Goal: Transaction & Acquisition: Purchase product/service

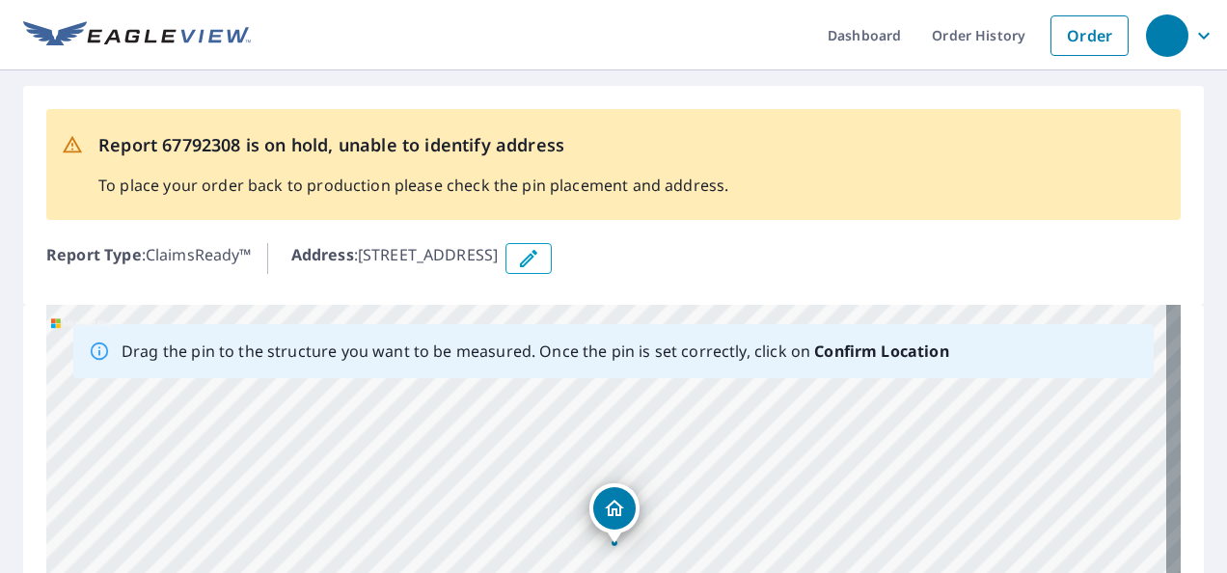
drag, startPoint x: 775, startPoint y: 445, endPoint x: 783, endPoint y: 370, distance: 75.8
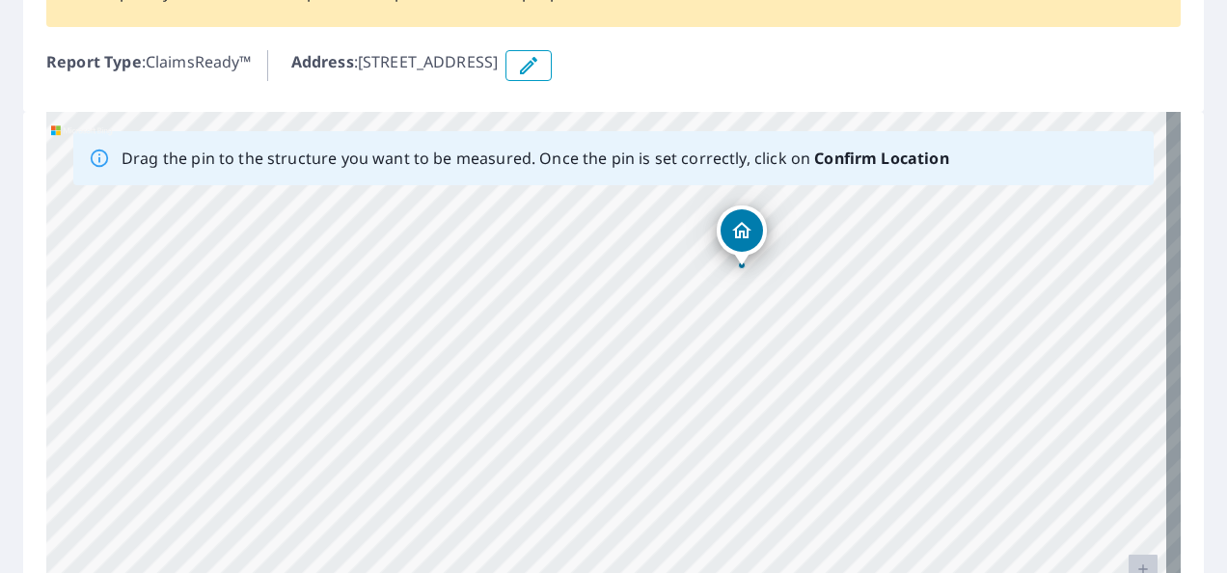
click at [910, 299] on div "[STREET_ADDRESS]" at bounding box center [613, 414] width 1135 height 605
click at [756, 215] on icon "Dropped pin, building 1, Residential property, 1220 N Isle Royal Cir Palatine, …" at bounding box center [751, 214] width 23 height 23
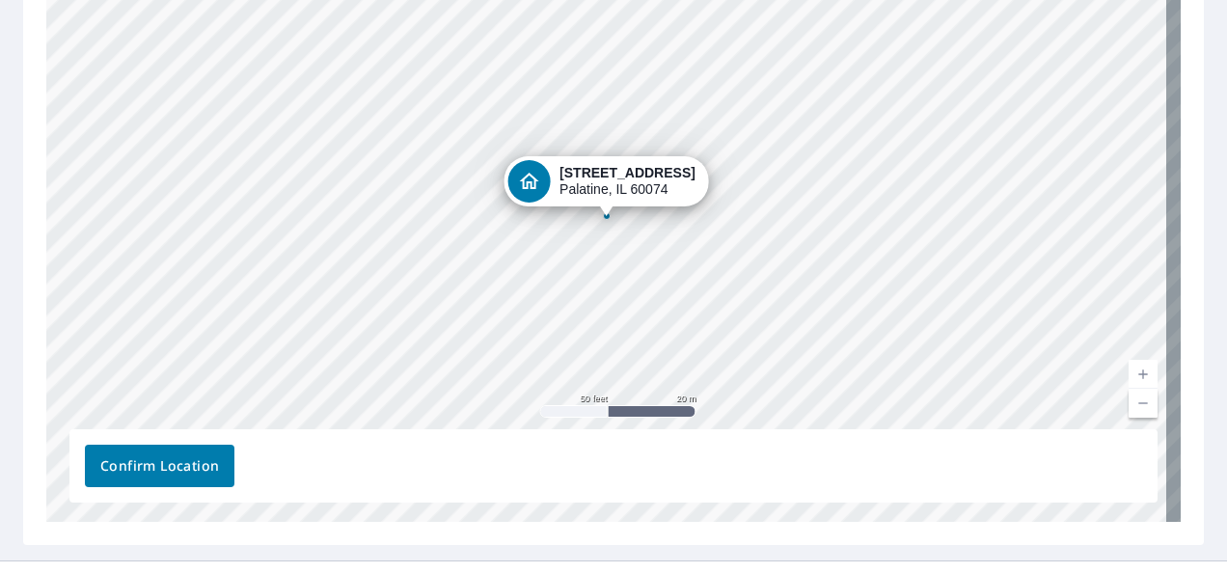
scroll to position [425, 0]
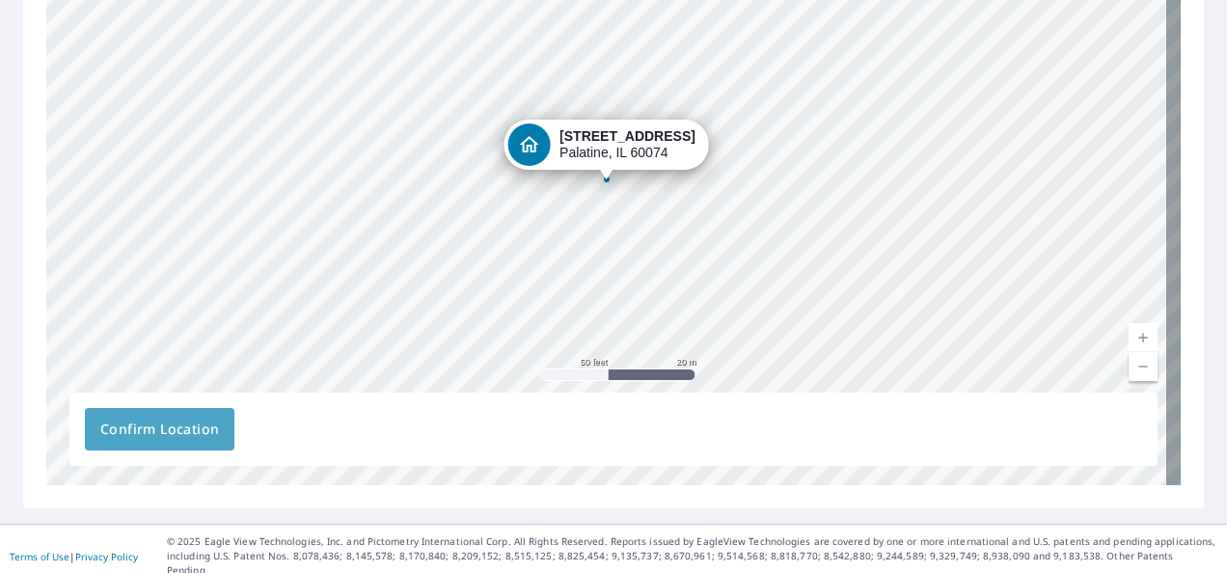
click at [197, 431] on span "Confirm Location" at bounding box center [159, 430] width 119 height 24
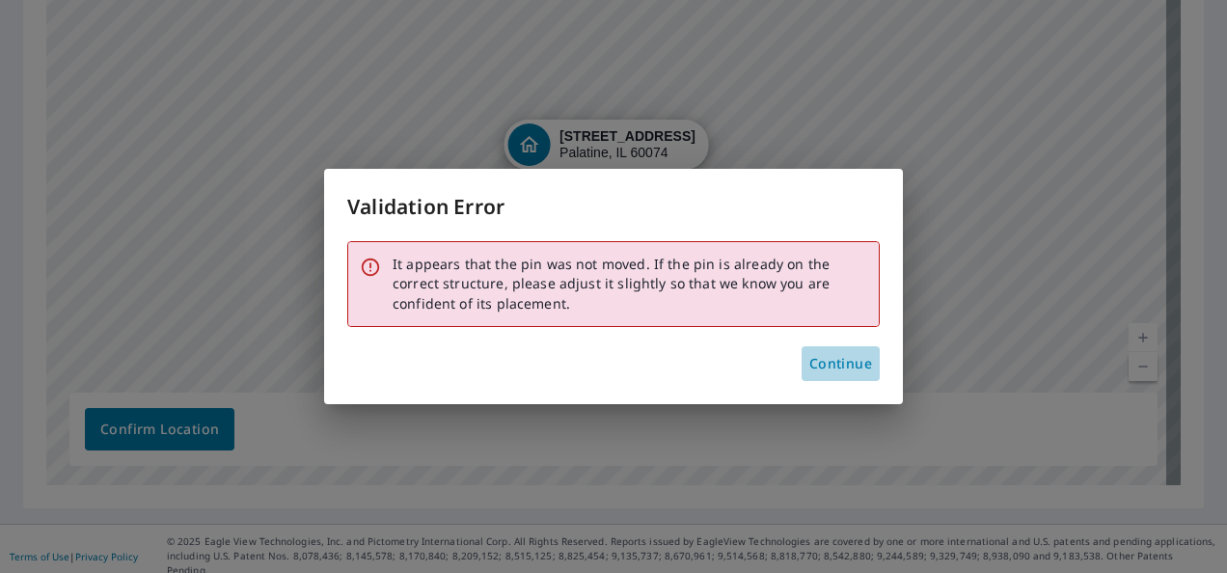
drag, startPoint x: 844, startPoint y: 363, endPoint x: 800, endPoint y: 341, distance: 49.6
click at [843, 363] on span "Continue" at bounding box center [841, 364] width 63 height 24
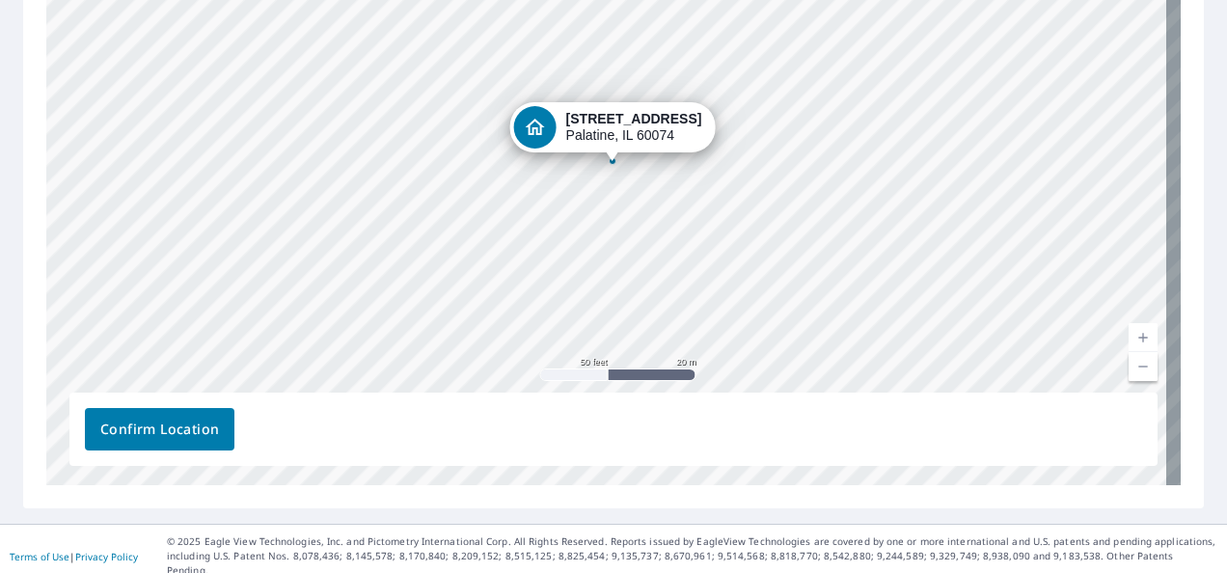
drag, startPoint x: 622, startPoint y: 151, endPoint x: 628, endPoint y: 132, distance: 19.2
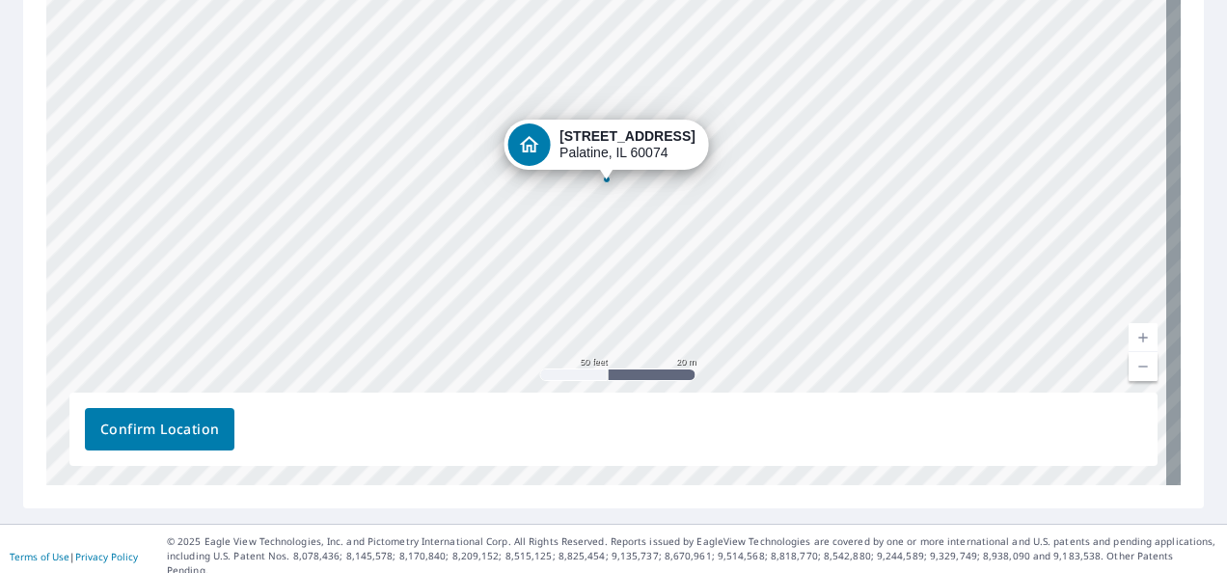
scroll to position [106, 0]
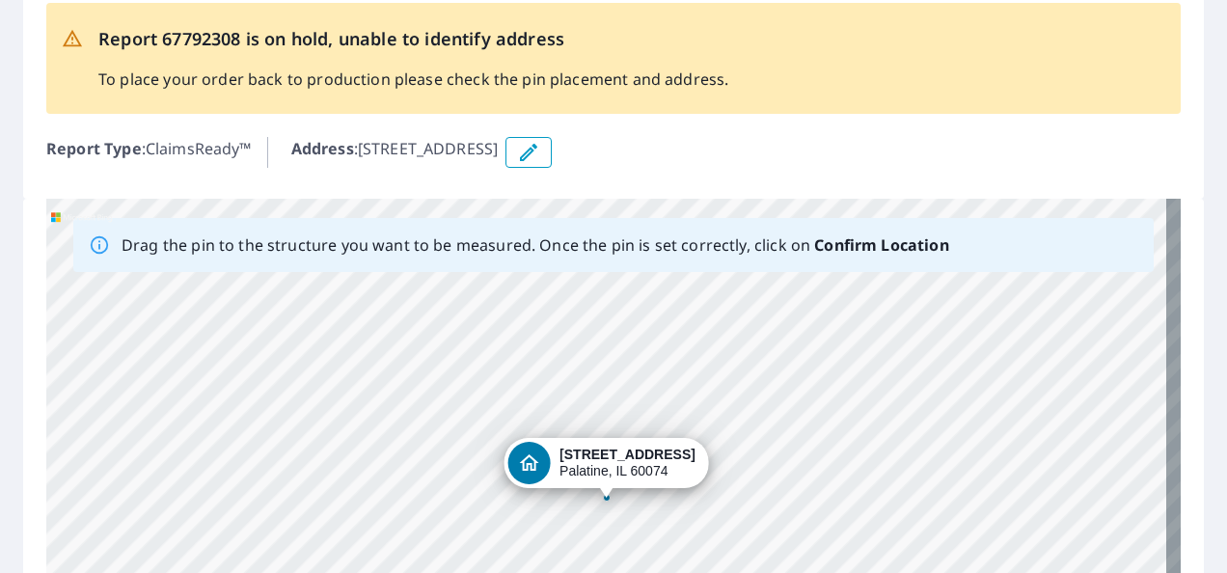
drag, startPoint x: 368, startPoint y: 149, endPoint x: 516, endPoint y: 145, distance: 148.6
click at [499, 145] on p "Address : [STREET_ADDRESS]" at bounding box center [394, 152] width 207 height 31
drag, startPoint x: 516, startPoint y: 145, endPoint x: 489, endPoint y: 147, distance: 27.1
copy p "[STREET_ADDRESS],"
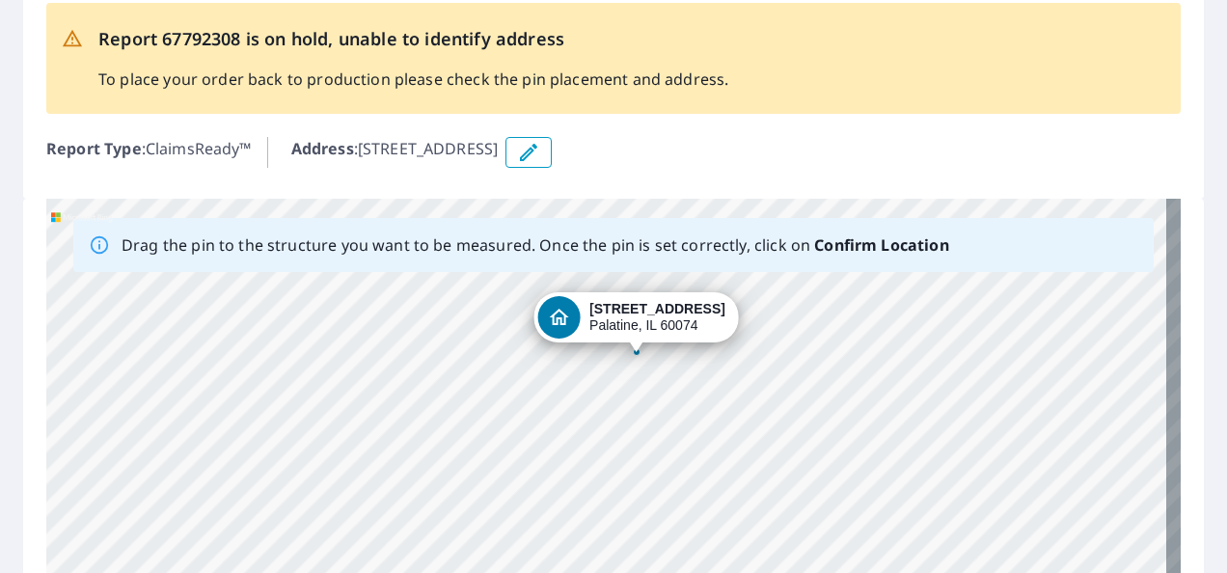
drag, startPoint x: 726, startPoint y: 426, endPoint x: 724, endPoint y: 363, distance: 63.7
click at [726, 363] on div "[STREET_ADDRESS]" at bounding box center [613, 501] width 1135 height 605
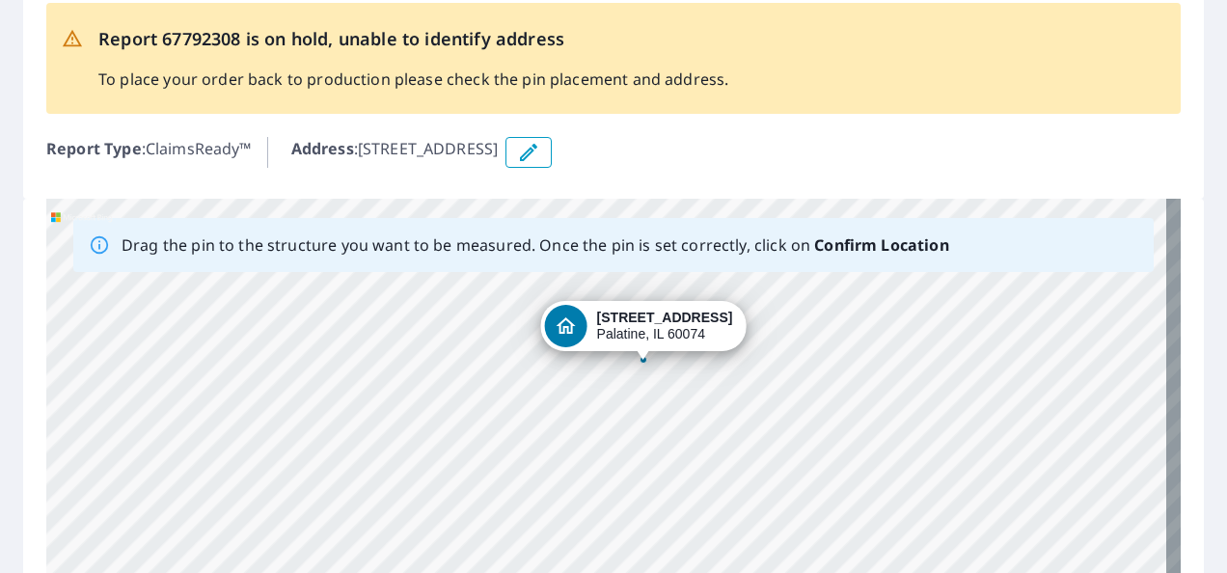
drag, startPoint x: 631, startPoint y: 342, endPoint x: 640, endPoint y: 349, distance: 11.6
click at [640, 349] on div "[STREET_ADDRESS]" at bounding box center [613, 501] width 1135 height 605
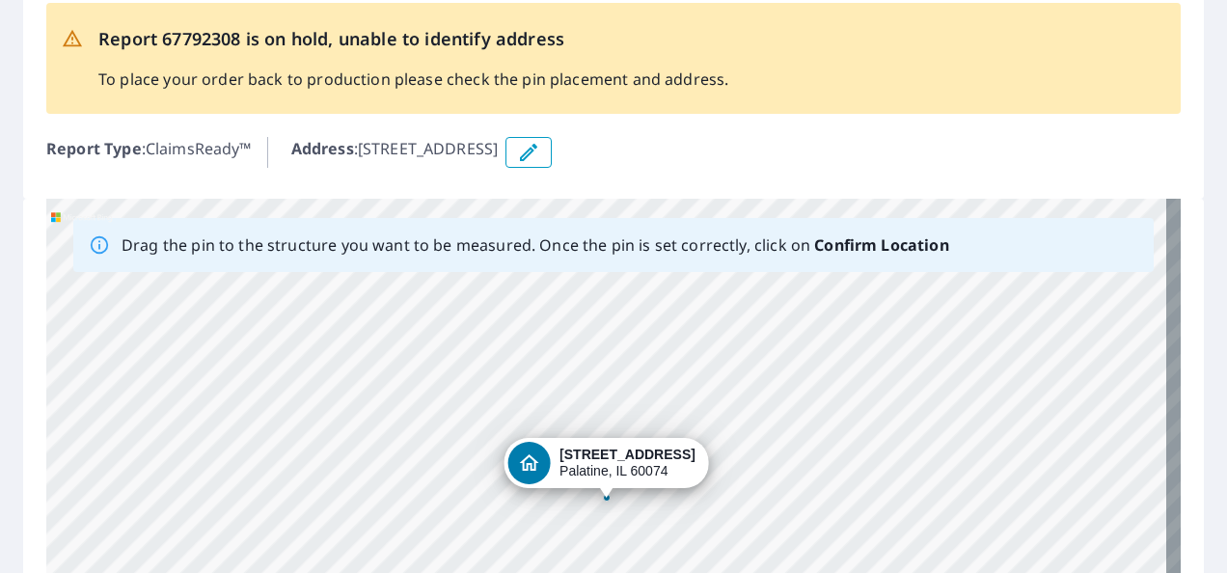
scroll to position [396, 0]
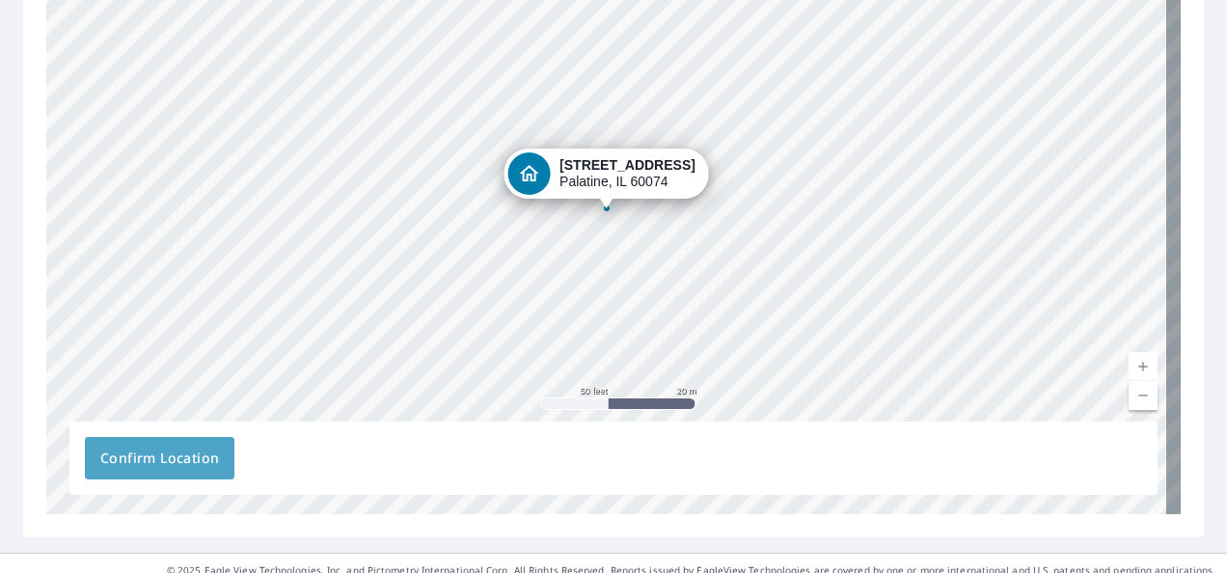
click at [195, 456] on span "Confirm Location" at bounding box center [159, 459] width 119 height 24
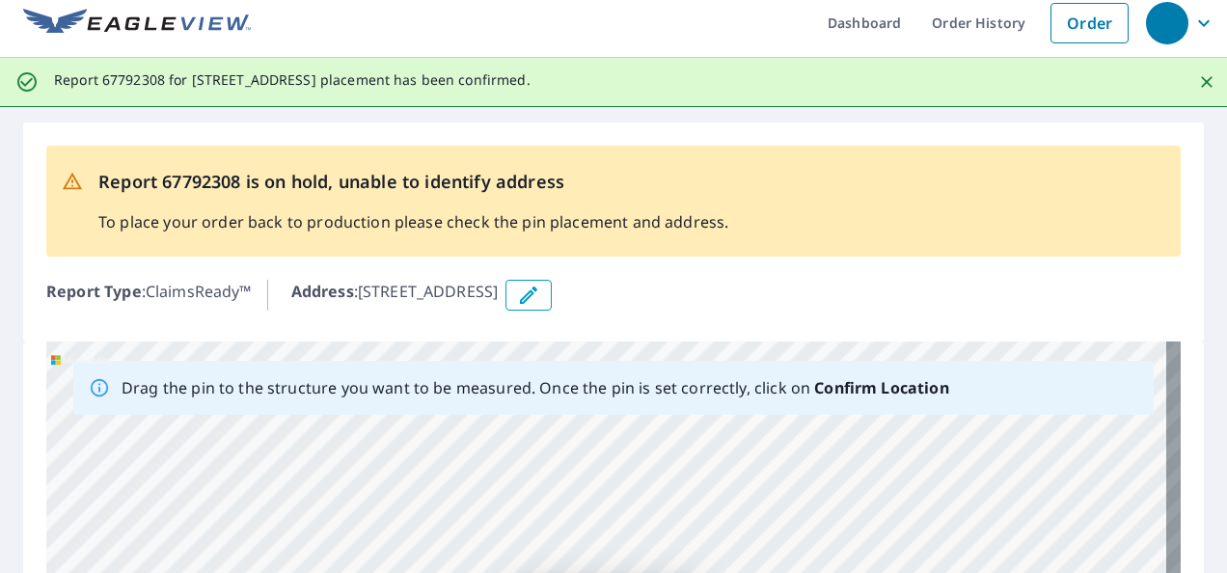
scroll to position [0, 0]
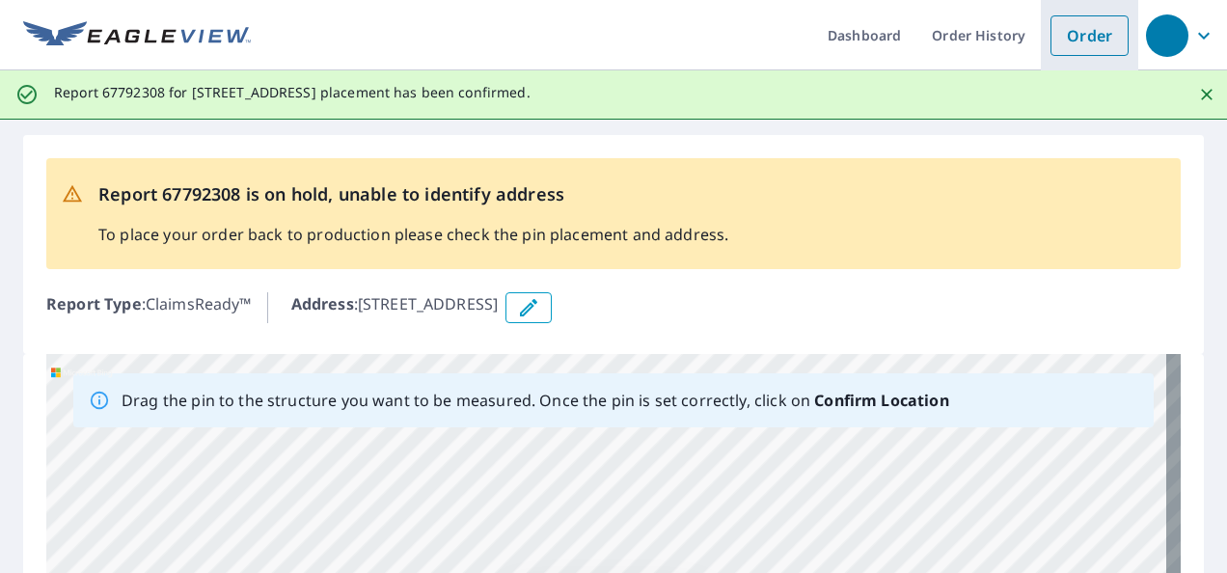
click at [1071, 40] on link "Order" at bounding box center [1090, 35] width 78 height 41
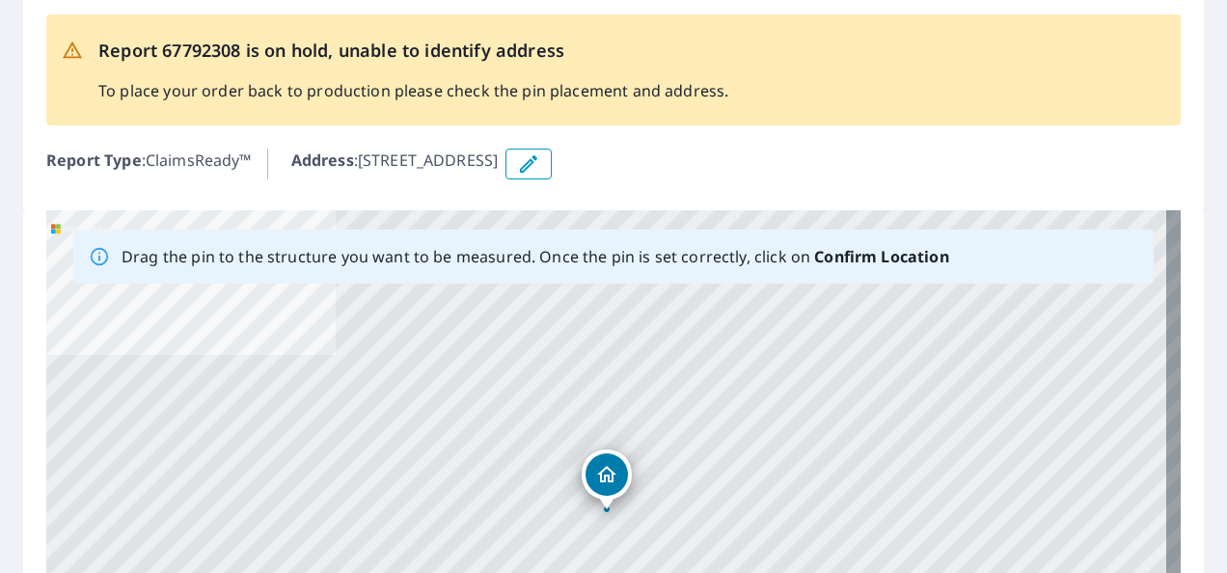
scroll to position [289, 0]
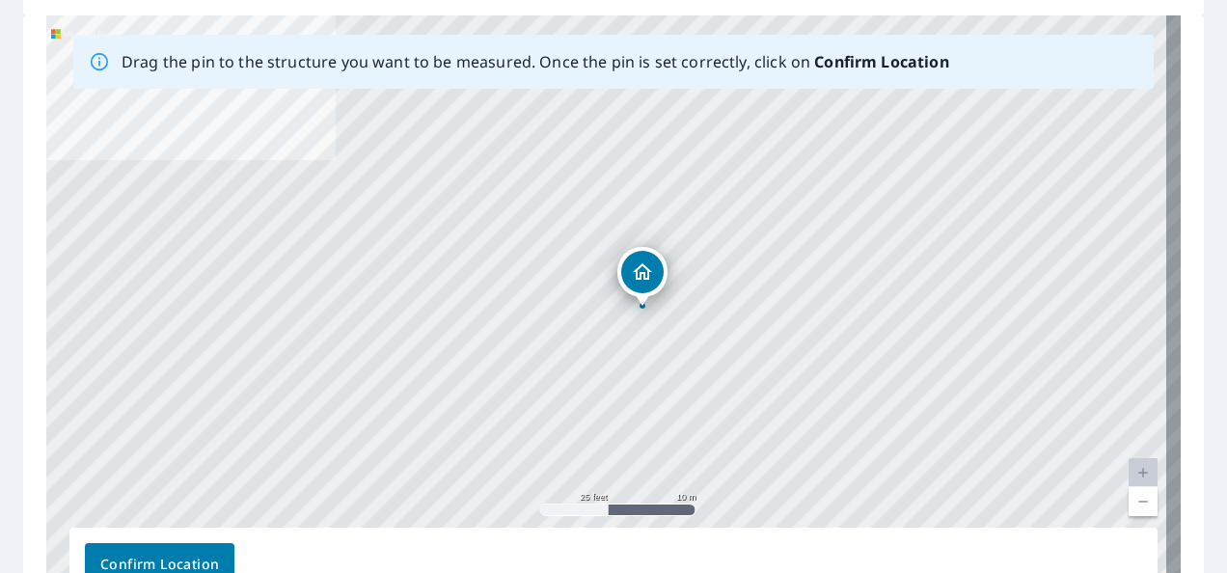
drag, startPoint x: 601, startPoint y: 284, endPoint x: 637, endPoint y: 275, distance: 36.7
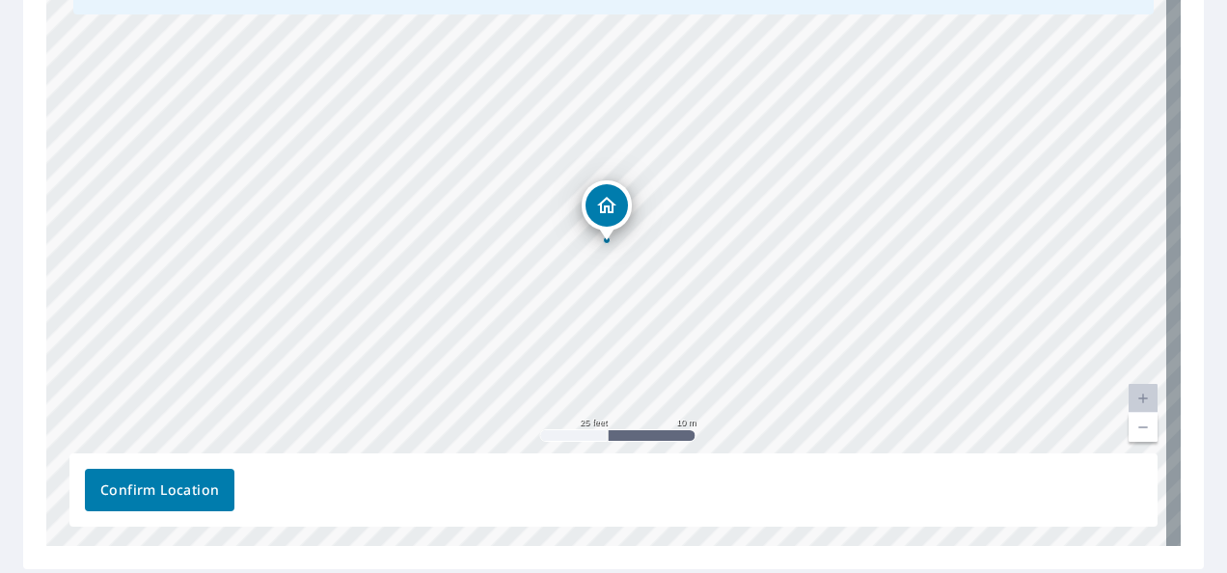
scroll to position [425, 0]
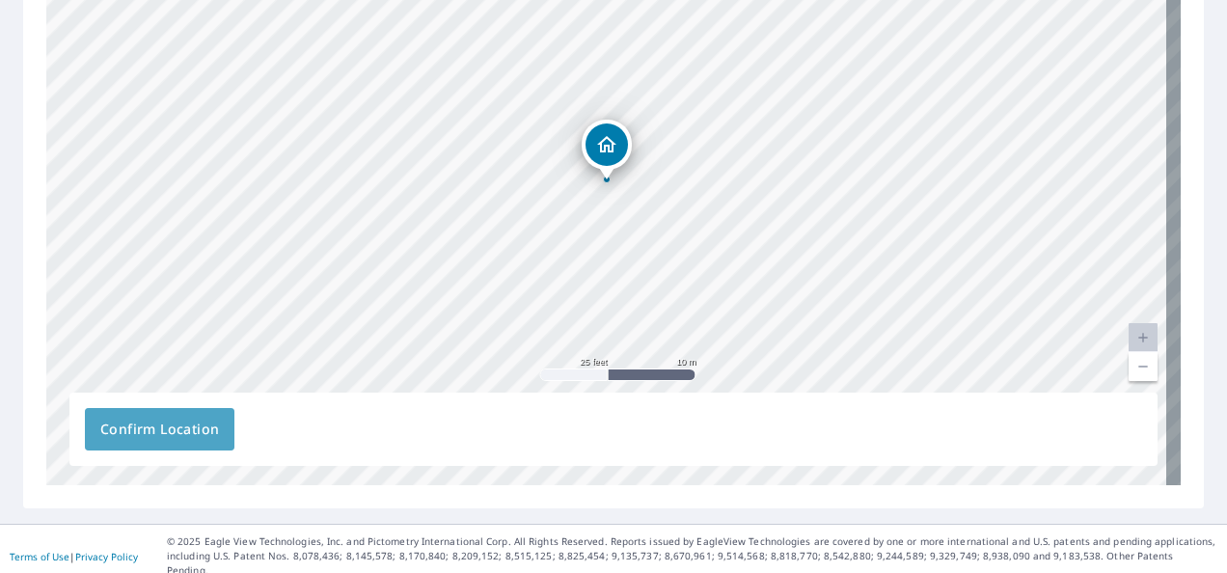
click at [139, 439] on span "Confirm Location" at bounding box center [159, 430] width 119 height 24
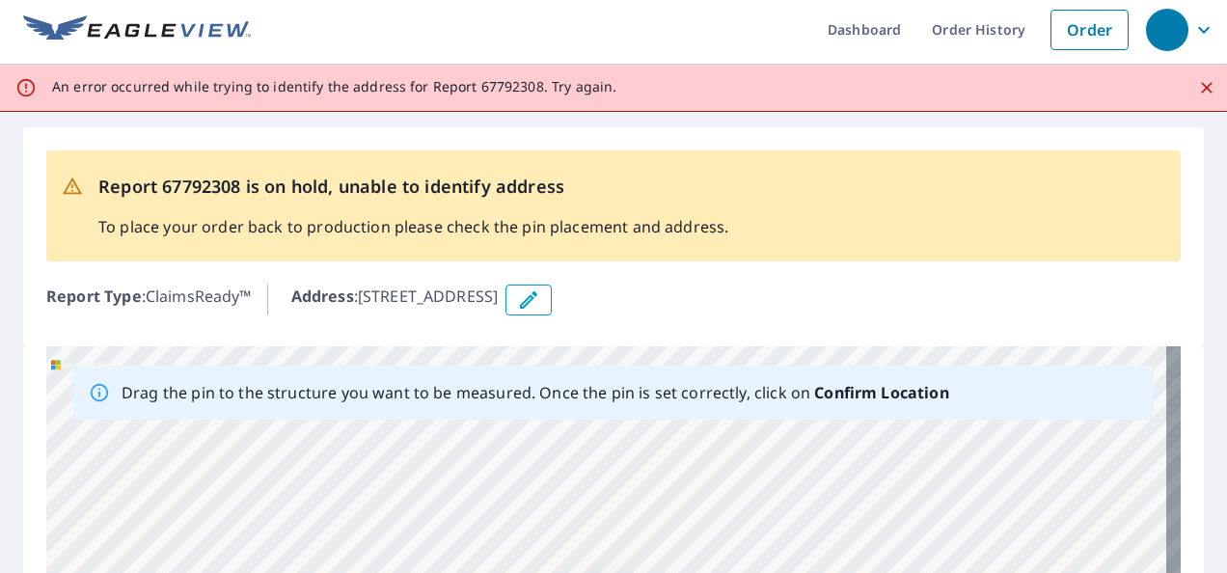
scroll to position [0, 0]
